Goal: Check status: Check status

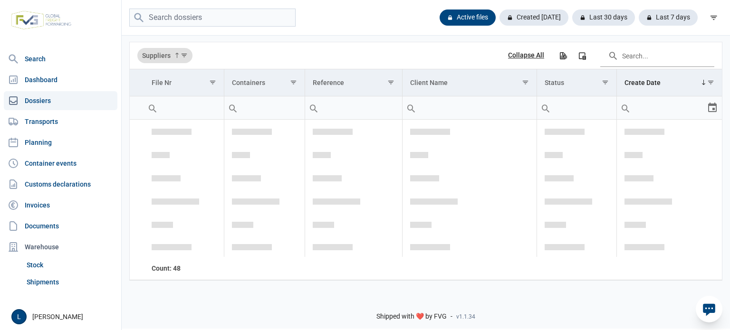
scroll to position [1623, 0]
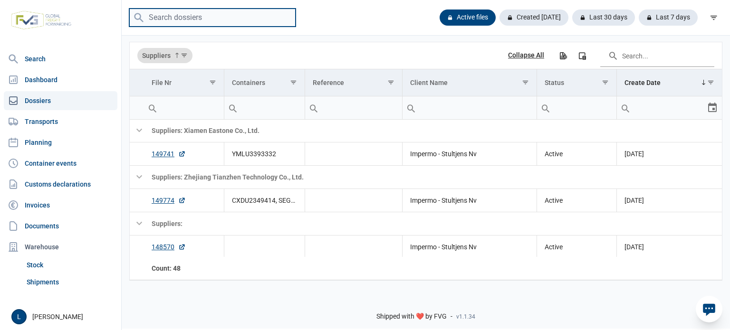
click at [222, 22] on input "search" at bounding box center [212, 18] width 166 height 19
click at [51, 146] on link "Planning" at bounding box center [61, 142] width 114 height 19
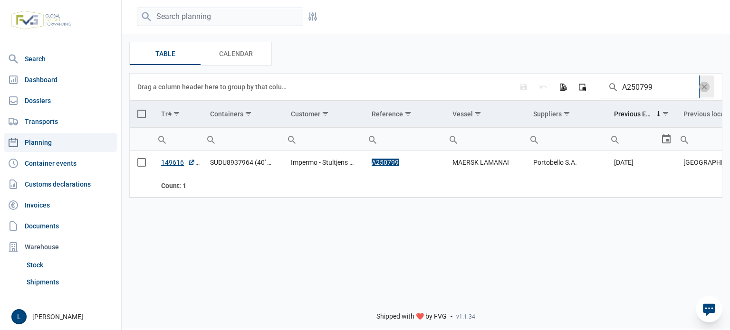
click at [648, 94] on input "A250799" at bounding box center [649, 87] width 99 height 23
click at [649, 94] on input "A250799" at bounding box center [649, 87] width 99 height 23
paste input "SUDU8937964"
type input "SUDU8937964"
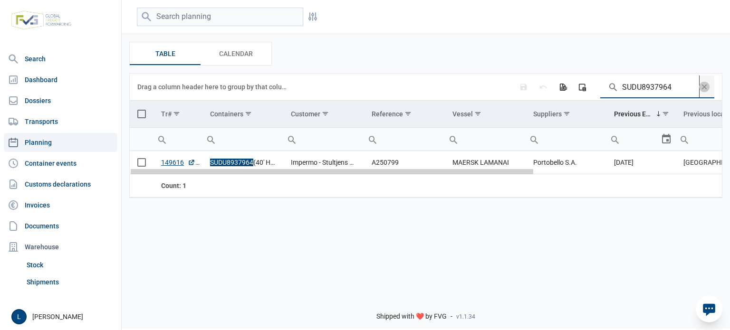
drag, startPoint x: 265, startPoint y: 174, endPoint x: 191, endPoint y: 207, distance: 80.8
click at [190, 189] on body "For evaluation purposes only. Redistribution prohibited. Please register an exi…" at bounding box center [365, 148] width 730 height 330
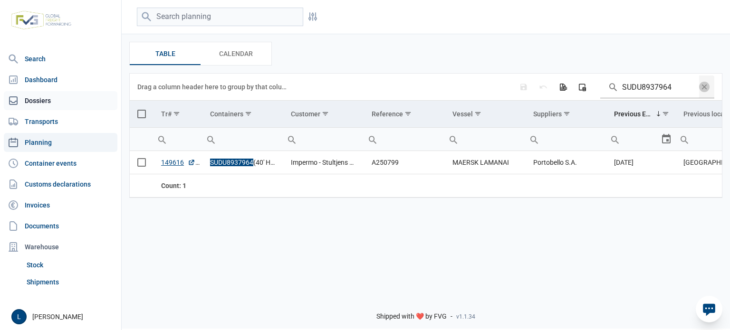
click at [51, 93] on link "Dossiers" at bounding box center [61, 100] width 114 height 19
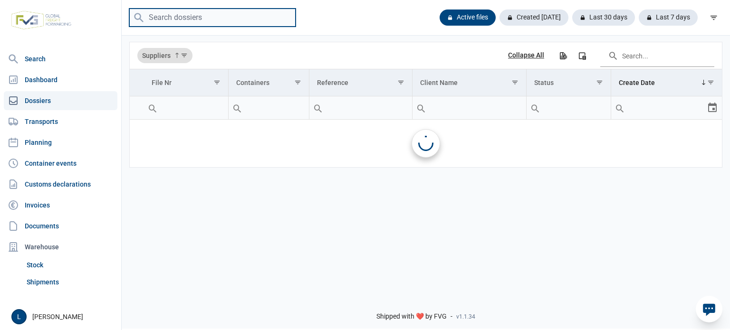
click at [198, 21] on input "search" at bounding box center [212, 18] width 166 height 19
paste input "DRYU2655118"
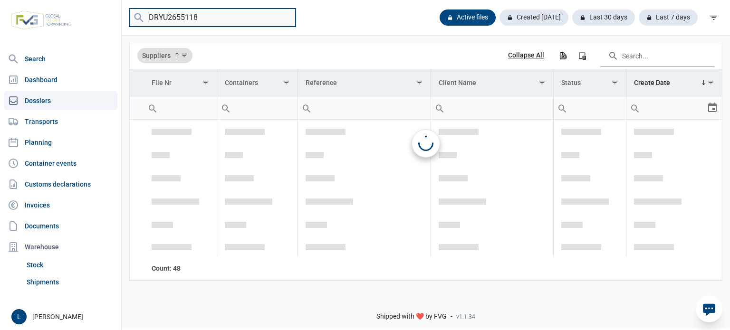
scroll to position [1623, 0]
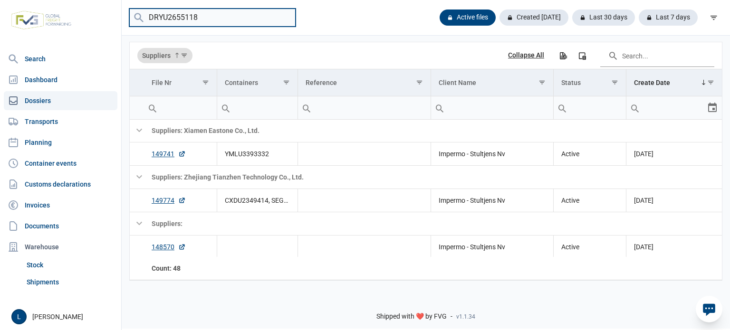
type input "DRYU2655118"
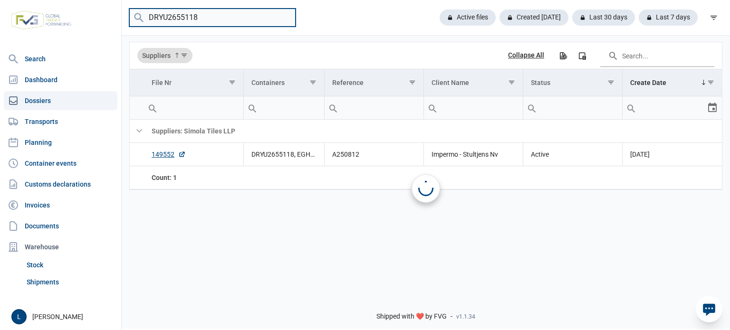
scroll to position [0, 0]
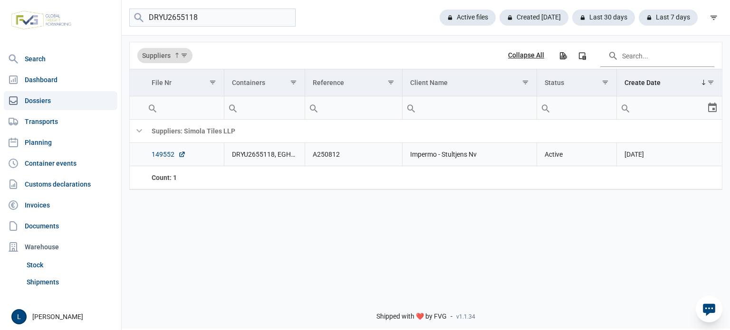
click at [158, 155] on link "149552" at bounding box center [169, 155] width 34 height 10
click at [90, 74] on link "Dashboard" at bounding box center [61, 79] width 114 height 19
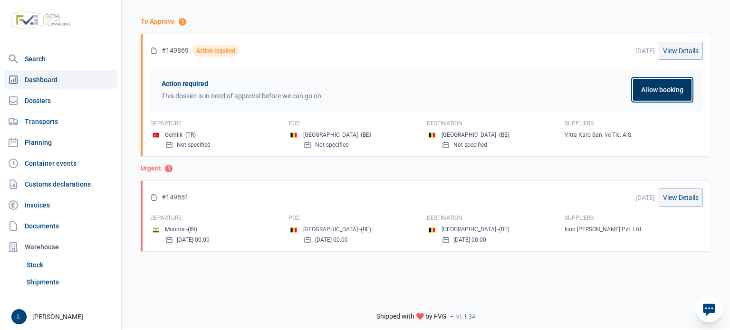
click at [664, 91] on button "Allow booking" at bounding box center [662, 90] width 58 height 22
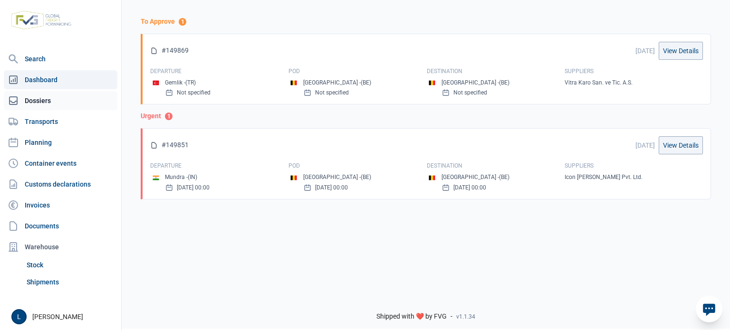
click at [74, 107] on link "Dossiers" at bounding box center [61, 100] width 114 height 19
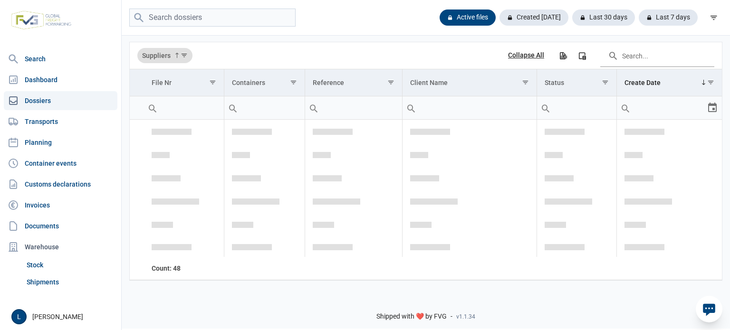
scroll to position [1623, 0]
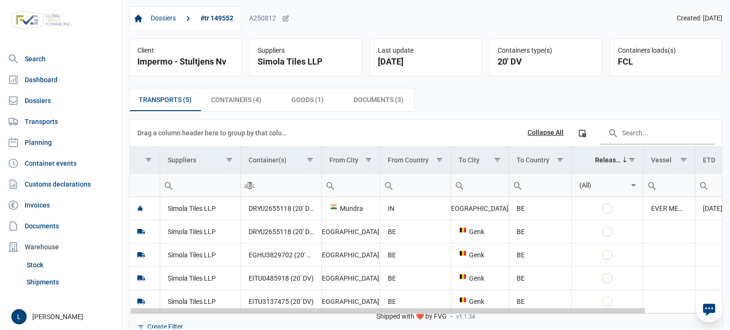
drag, startPoint x: 380, startPoint y: 313, endPoint x: 231, endPoint y: 206, distance: 183.2
click at [238, 293] on body "For evaluation purposes only. Redistribution prohibited. Please register an exi…" at bounding box center [365, 148] width 730 height 330
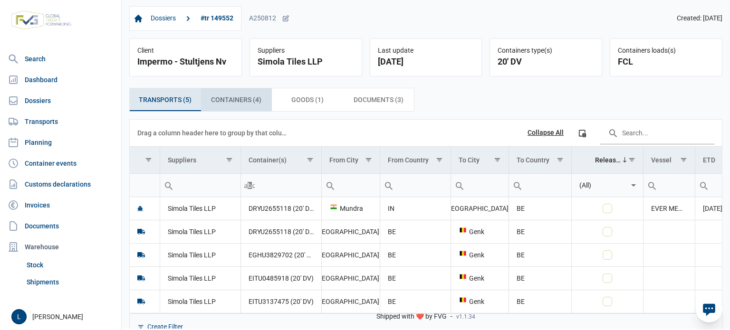
click at [244, 96] on span "Containers (4) Containers (4)" at bounding box center [236, 99] width 50 height 11
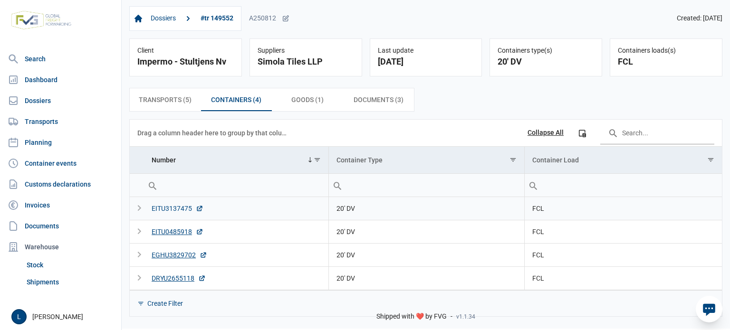
click at [173, 207] on div "EITU3137475" at bounding box center [178, 209] width 52 height 10
